Goal: Task Accomplishment & Management: Manage account settings

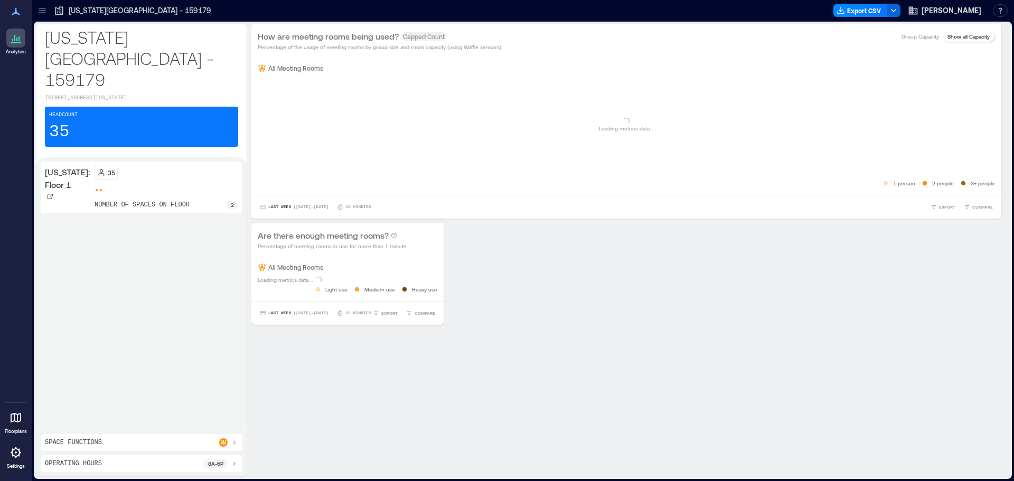
click at [17, 463] on link "Settings" at bounding box center [15, 456] width 25 height 33
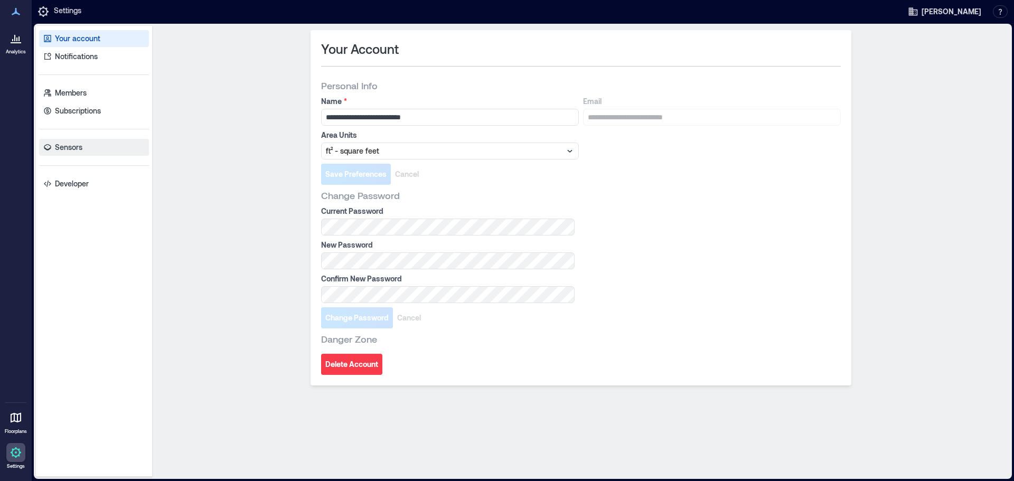
click at [82, 145] on p "Sensors" at bounding box center [68, 147] width 27 height 11
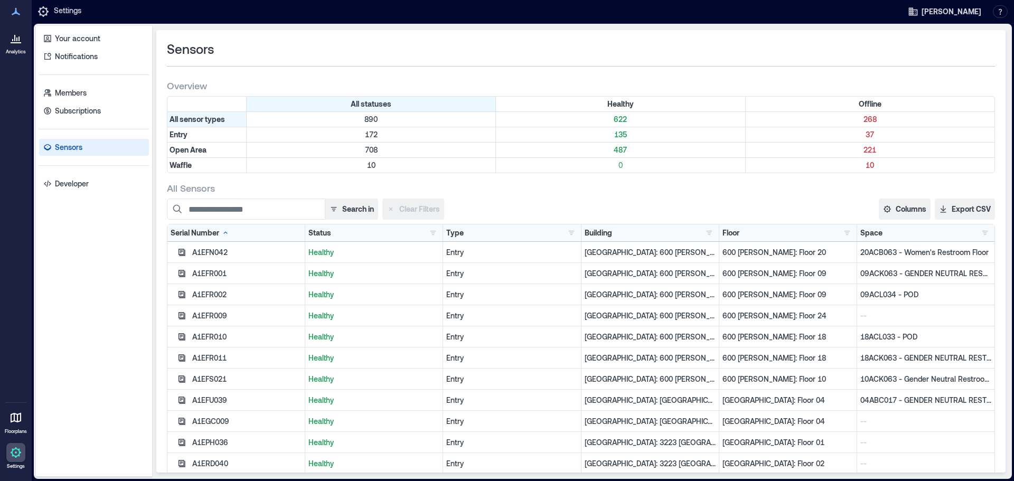
click at [210, 251] on div "A1EFN042" at bounding box center [246, 252] width 109 height 11
click at [938, 256] on p "20ACB063 - Women's Restroom Floor" at bounding box center [925, 252] width 131 height 11
click at [637, 257] on p "Houston: 600 Travis - 011154" at bounding box center [650, 252] width 131 height 11
click at [906, 203] on button "Columns" at bounding box center [905, 209] width 52 height 21
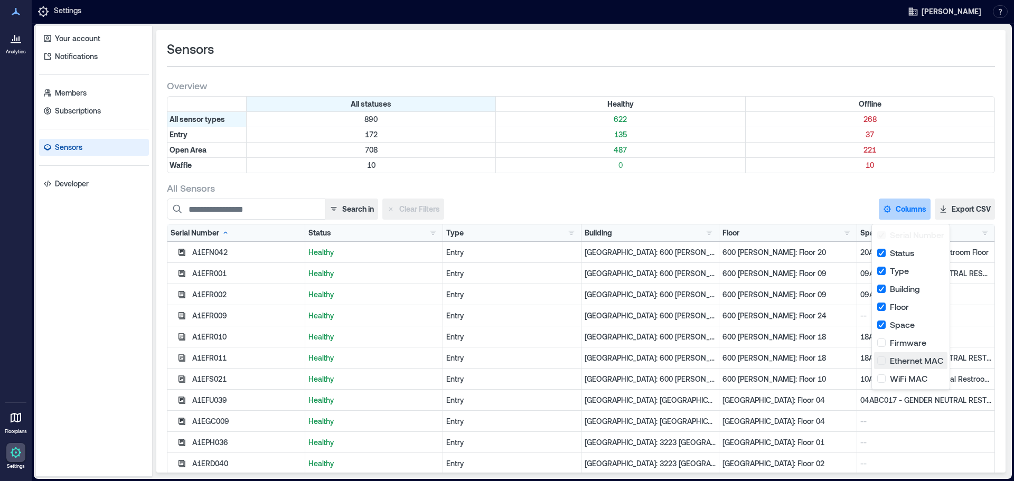
click at [880, 364] on button "Ethernet MAC" at bounding box center [910, 360] width 73 height 17
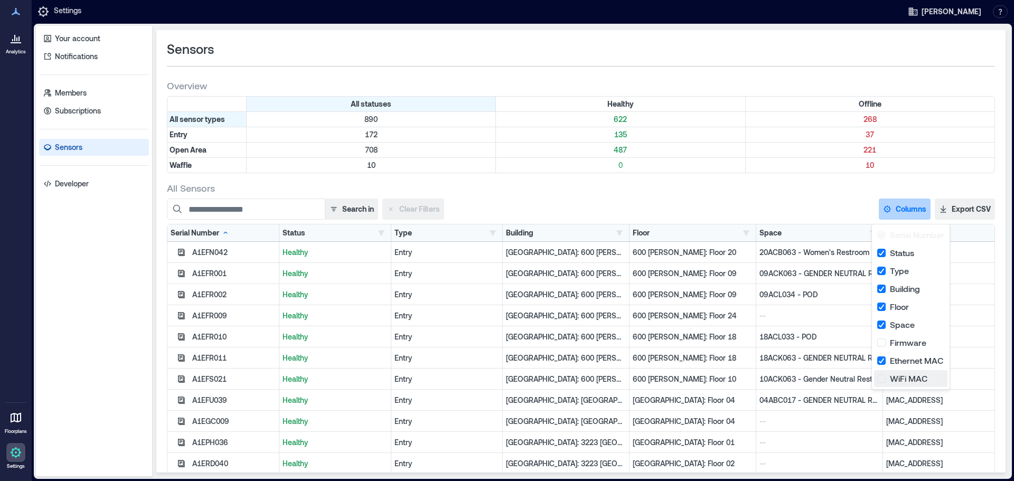
click at [882, 378] on button "WiFi MAC" at bounding box center [910, 378] width 73 height 17
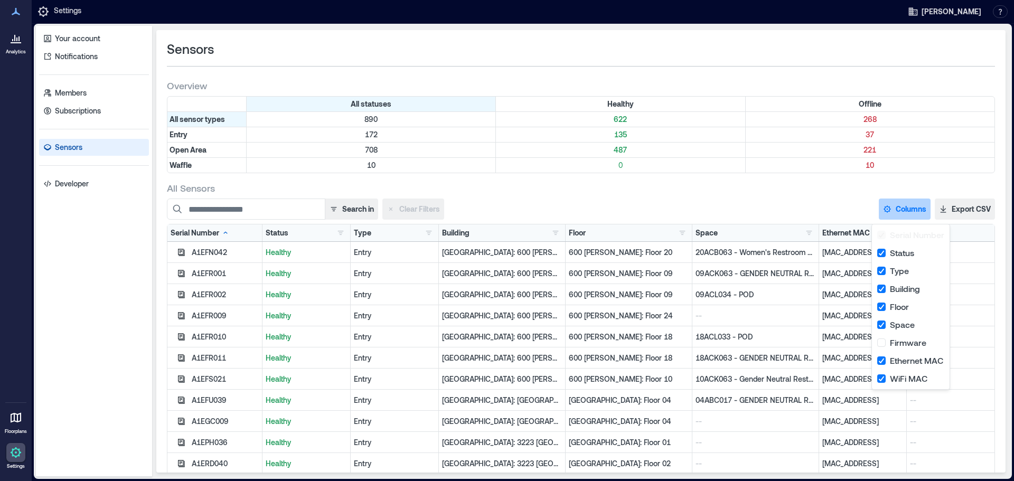
click at [777, 198] on div "All Sensors Search in Clear Filters Columns Serial Number Status Type Building …" at bounding box center [581, 344] width 828 height 325
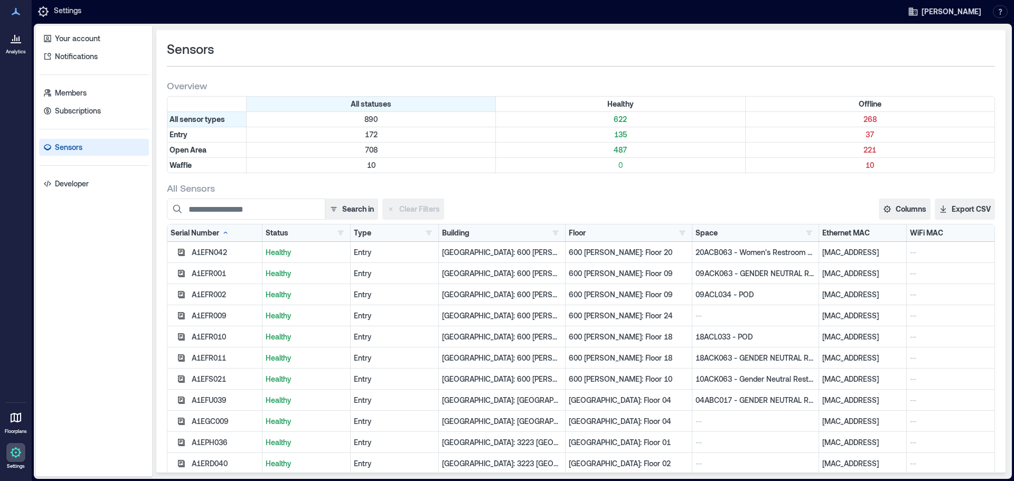
drag, startPoint x: 871, startPoint y: 250, endPoint x: 803, endPoint y: 250, distance: 68.1
click at [803, 250] on div "A1EFN042 Healthy Entry Houston: 600 Travis - 011154 600 Travis: Floor 20 20ACB0…" at bounding box center [580, 252] width 827 height 21
copy div "loor 88:3f:4a:69:ef:f0"
click at [899, 210] on button "Columns" at bounding box center [905, 209] width 52 height 21
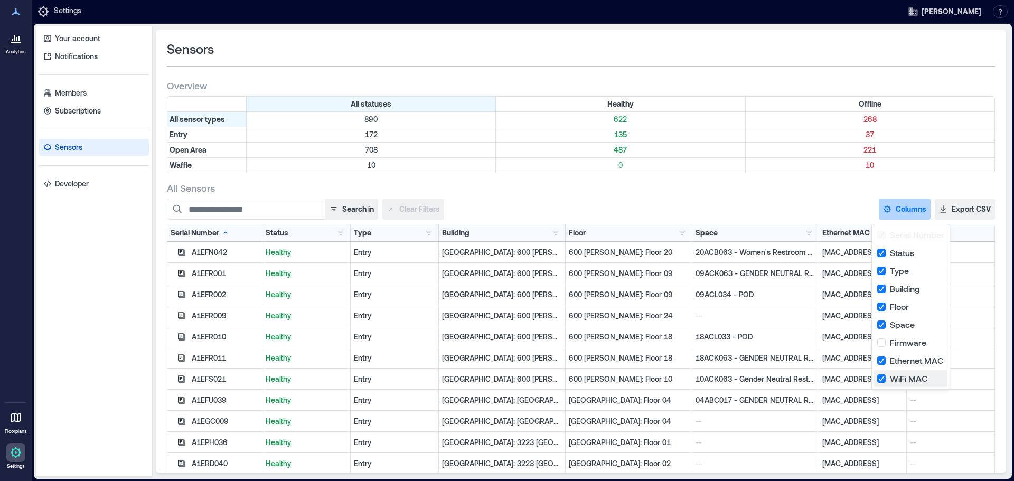
click at [881, 381] on button "WiFi MAC" at bounding box center [910, 378] width 73 height 17
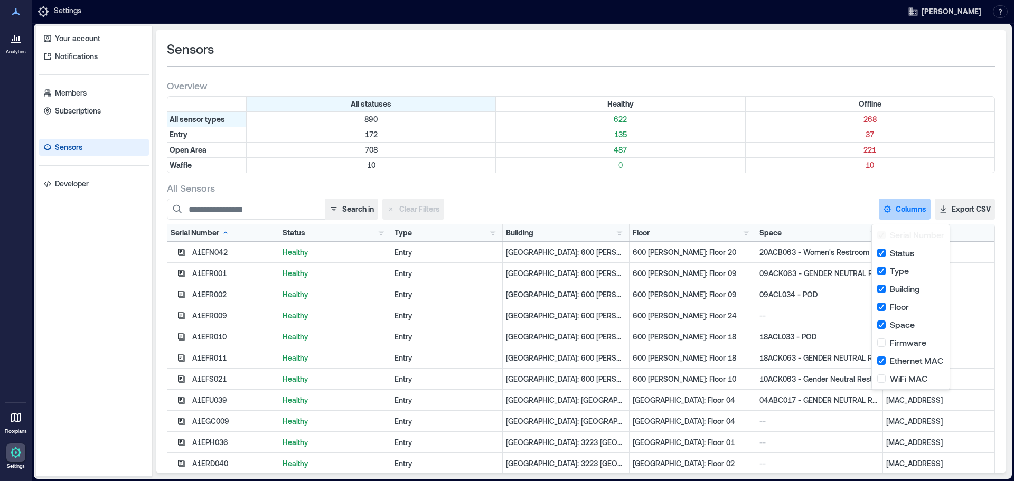
click at [816, 210] on div "Search in Clear Filters Columns Serial Number Status Type Building Floor Space …" at bounding box center [581, 209] width 828 height 21
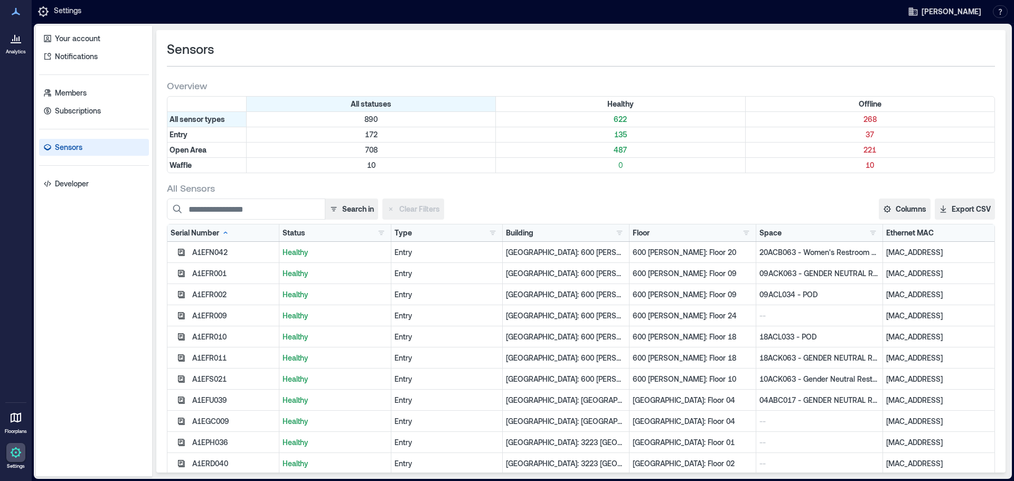
drag, startPoint x: 937, startPoint y: 250, endPoint x: 875, endPoint y: 253, distance: 61.3
click at [886, 253] on p "88:3f:4a:69:ef:f0" at bounding box center [938, 252] width 105 height 11
copy p "88:3f:4a:69:ef:f0"
drag, startPoint x: 936, startPoint y: 440, endPoint x: 873, endPoint y: 448, distance: 62.8
click at [883, 448] on div "f0:b5:d1:10:85:f6" at bounding box center [938, 442] width 111 height 21
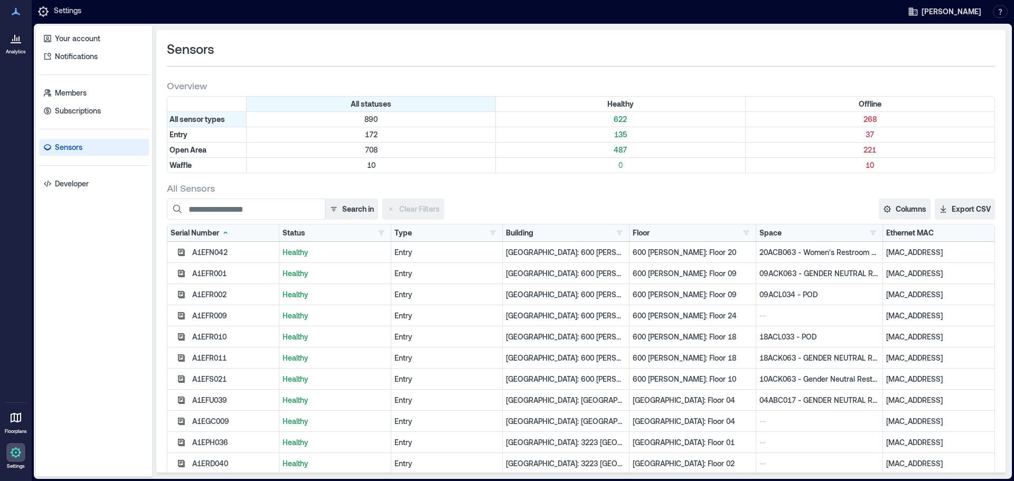
copy p "f0:b5:d1:10:85:f6"
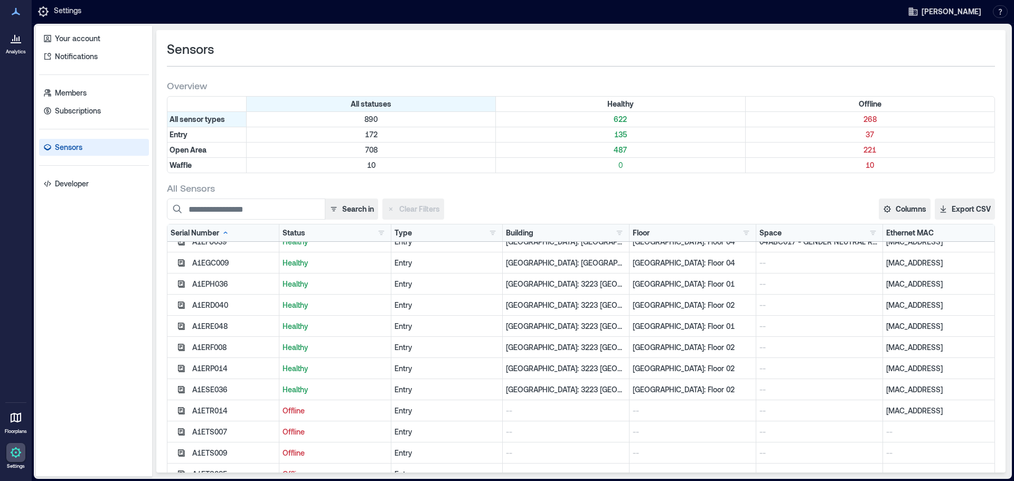
scroll to position [211, 0]
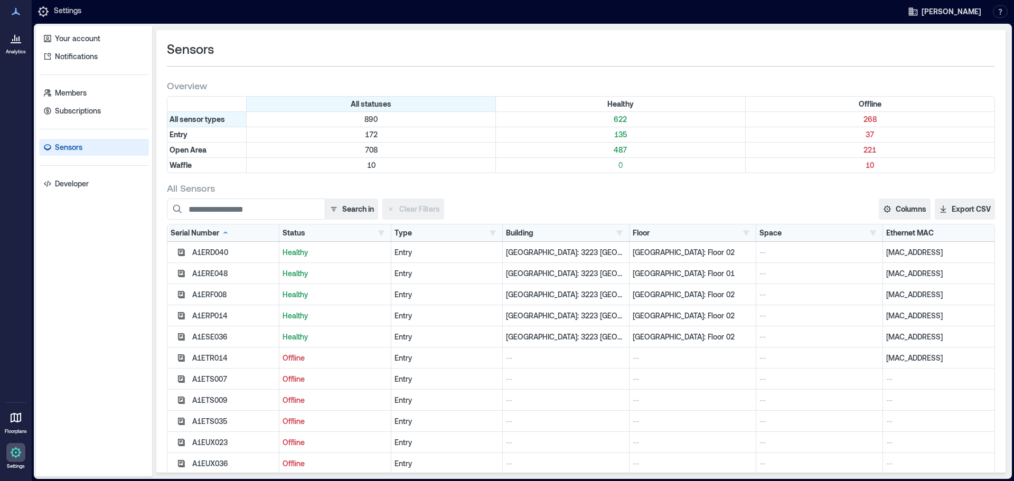
drag, startPoint x: 941, startPoint y: 331, endPoint x: 861, endPoint y: 339, distance: 80.7
click at [861, 339] on div "A1ESE036 Healthy Entry Palo Alto: 3223 Hanover - 160205 Palo Alto: Floor 02 -- …" at bounding box center [580, 336] width 827 height 21
copy div "e4:15:f6:a2:08:44"
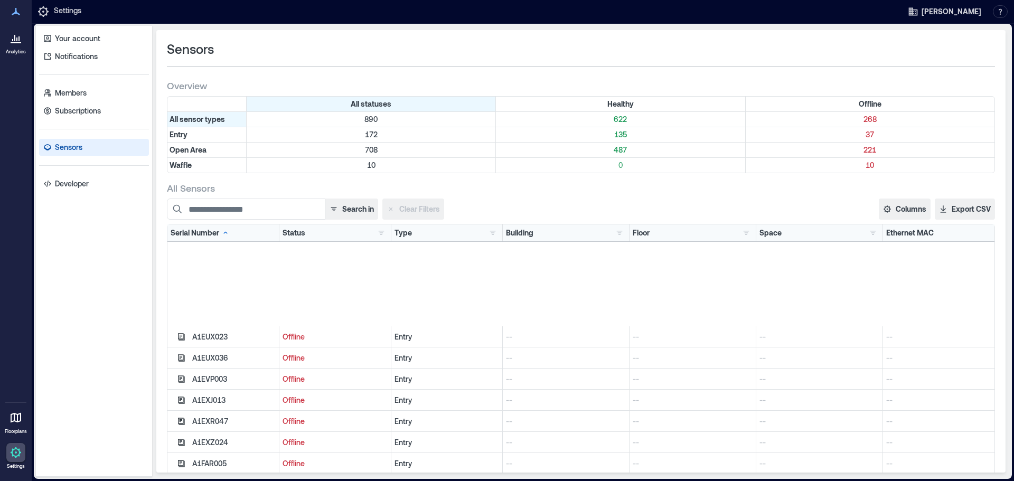
scroll to position [686, 0]
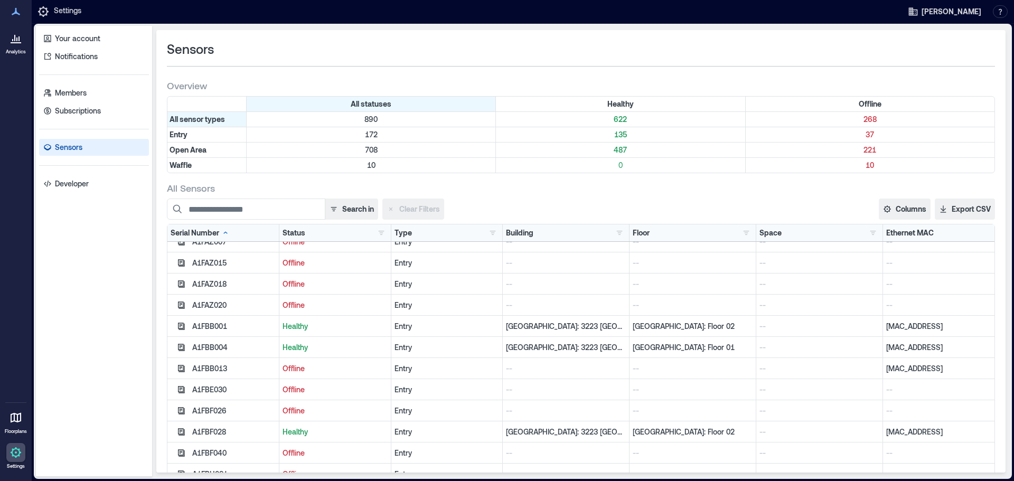
drag, startPoint x: 943, startPoint y: 325, endPoint x: 862, endPoint y: 325, distance: 80.8
click at [862, 325] on div "A1FBB001 Healthy Entry Palo Alto: 3223 Hanover - 160205 Palo Alto: Floor 02 -- …" at bounding box center [580, 326] width 827 height 21
copy div "b8:80:4f:0b:37:62"
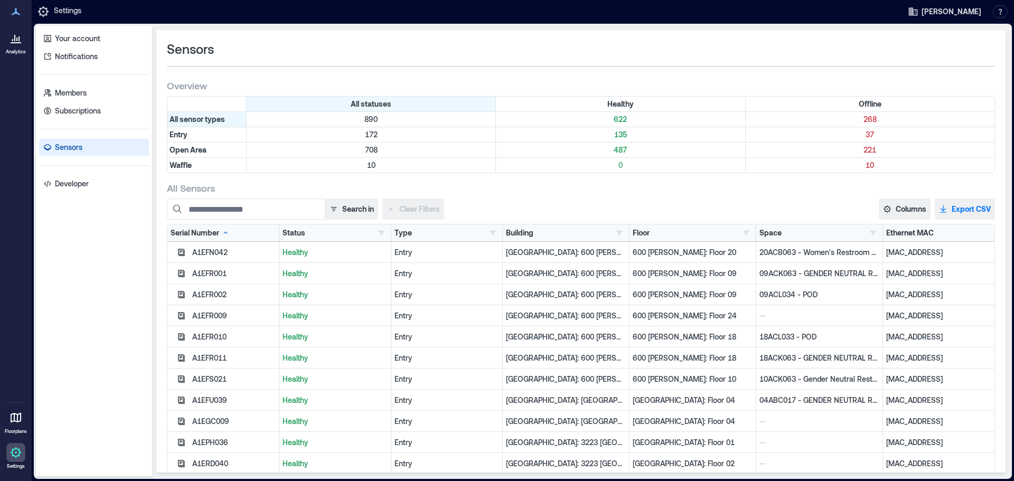
click at [979, 213] on button "Export CSV" at bounding box center [965, 209] width 60 height 21
click at [242, 198] on div "All Sensors Search in Clear Filters Columns Serial Number Status Type Building …" at bounding box center [581, 344] width 828 height 325
click at [237, 205] on input at bounding box center [246, 209] width 158 height 21
click at [350, 206] on button "Search in" at bounding box center [351, 209] width 53 height 21
click at [493, 199] on div "Search in Clear Filters" at bounding box center [378, 209] width 422 height 21
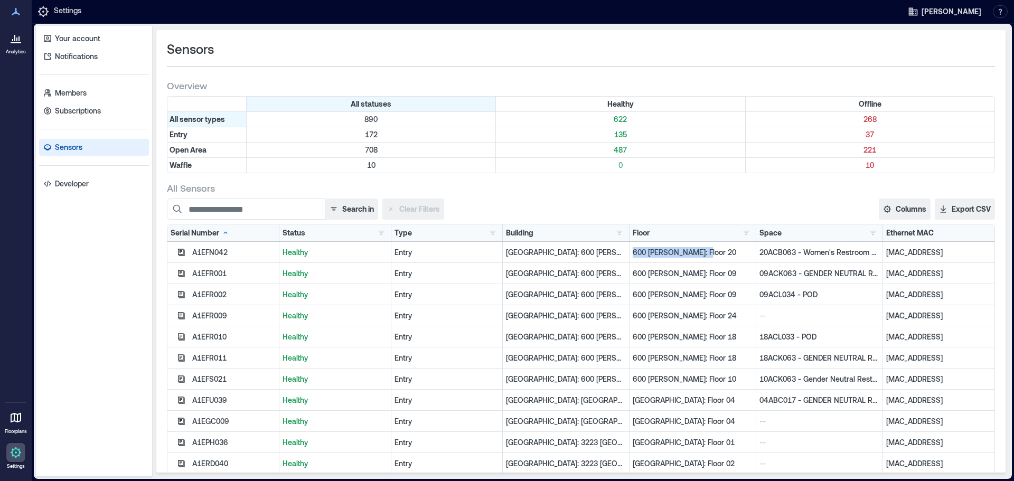
drag, startPoint x: 692, startPoint y: 251, endPoint x: 617, endPoint y: 252, distance: 75.0
click at [617, 252] on div "A1EFN042 Healthy Entry Houston: 600 Travis - 011154 600 Travis: Floor 20 20ACB0…" at bounding box center [580, 252] width 827 height 21
click at [577, 251] on p "Houston: 600 Travis - 011154" at bounding box center [566, 252] width 120 height 11
drag, startPoint x: 936, startPoint y: 270, endPoint x: 864, endPoint y: 269, distance: 71.3
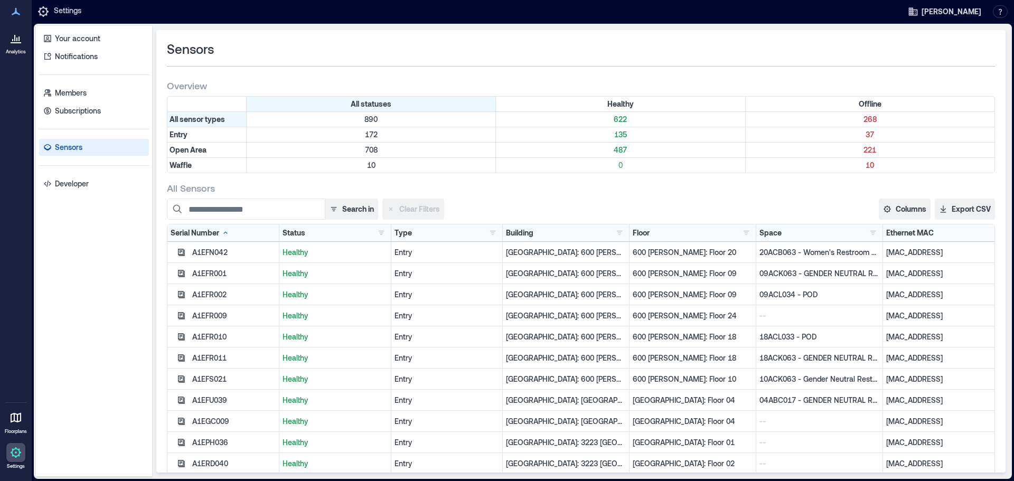
click at [864, 269] on div "A1EFR001 Healthy Entry Houston: 600 Travis - 011154 600 Travis: Floor 09 09ACK0…" at bounding box center [580, 273] width 827 height 21
click at [487, 233] on button "button" at bounding box center [492, 233] width 13 height 11
click at [489, 271] on div "Open Area 708" at bounding box center [526, 271] width 80 height 11
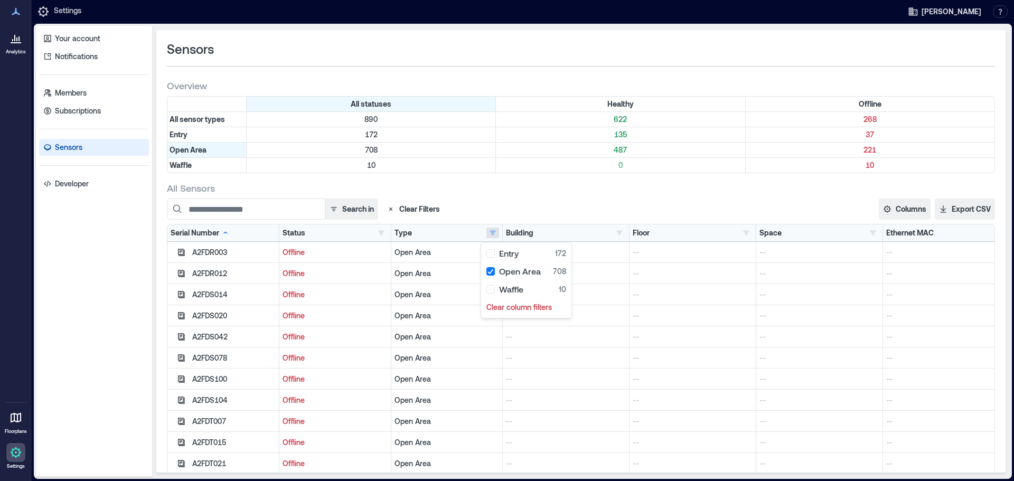
click at [463, 347] on div "Open Area" at bounding box center [447, 357] width 112 height 21
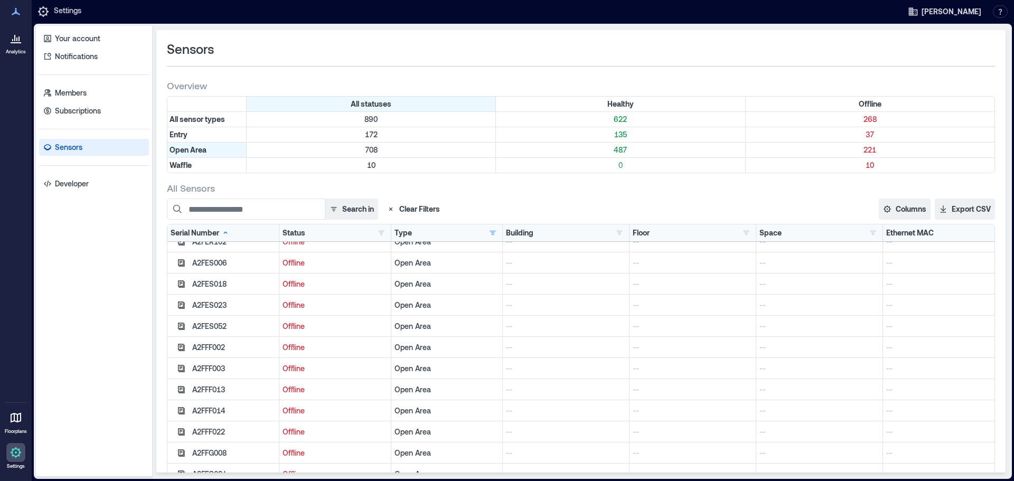
scroll to position [1320, 0]
drag, startPoint x: 944, startPoint y: 302, endPoint x: 868, endPoint y: 306, distance: 75.6
click at [868, 306] on div "B2EYP041 Offline Open Area New York: 237 Park - 141037 237 Park Ave: Floor 12 -…" at bounding box center [580, 305] width 827 height 21
copy div "b0:7e:11:4e:79:f2"
